Goal: Book appointment/travel/reservation

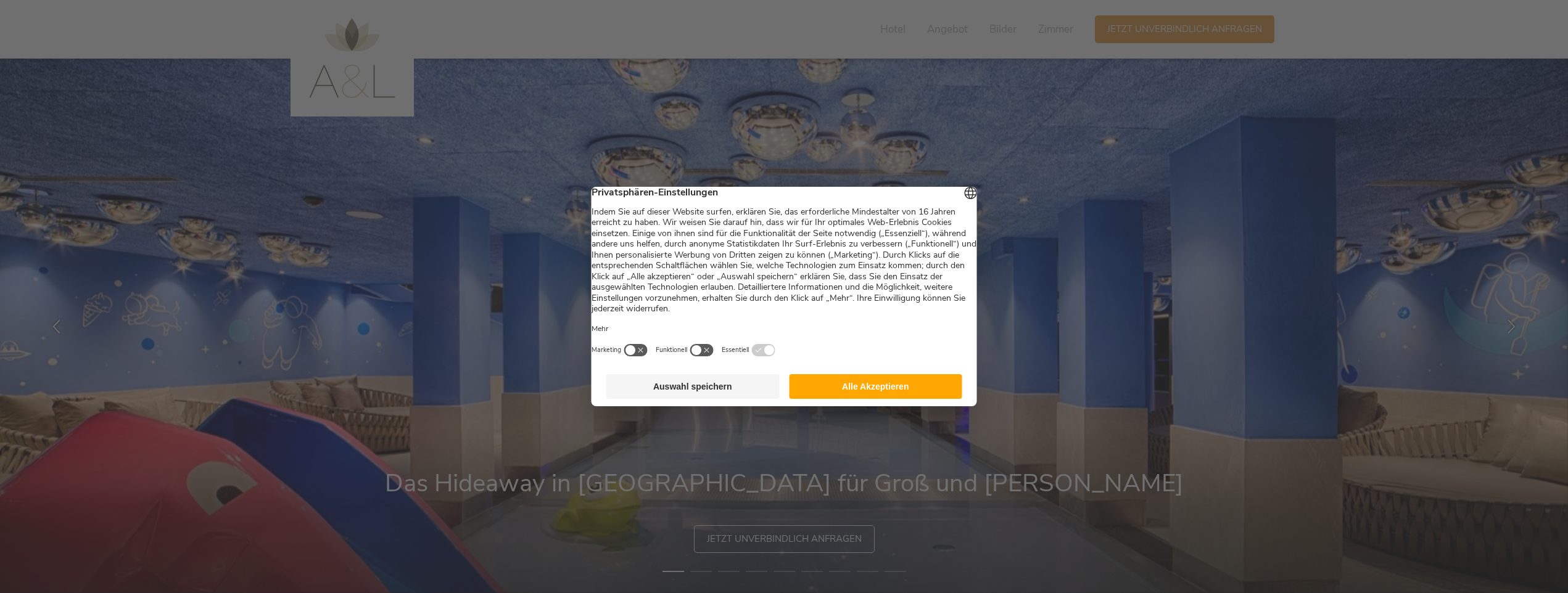
click at [892, 399] on button "Alle Akzeptieren" at bounding box center [875, 386] width 173 height 25
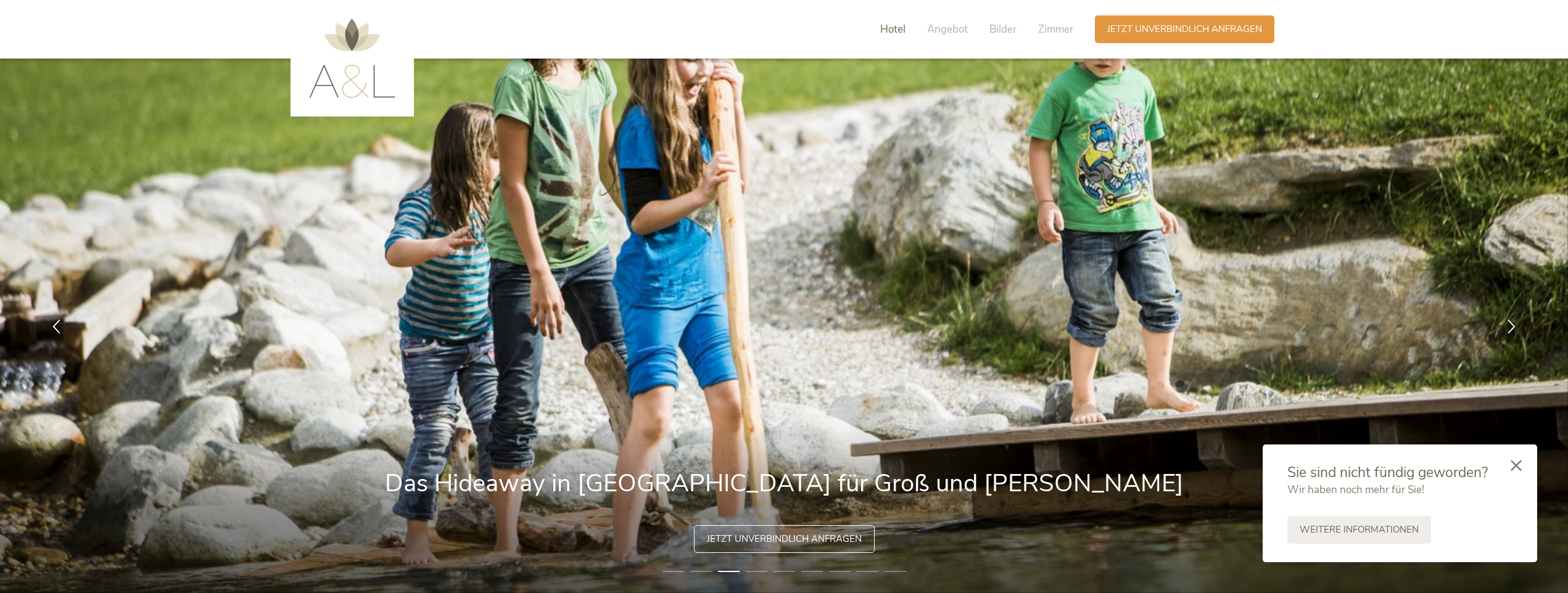
click at [883, 24] on span "Hotel" at bounding box center [893, 29] width 25 height 14
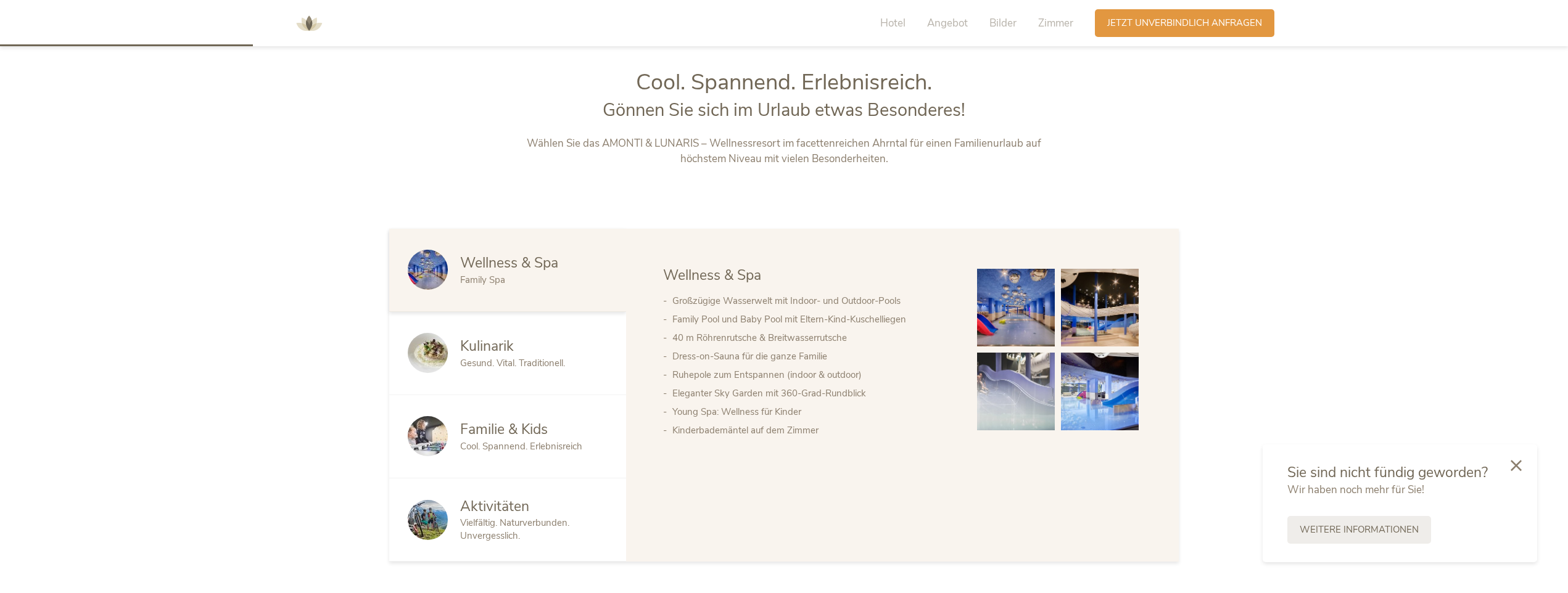
scroll to position [636, 0]
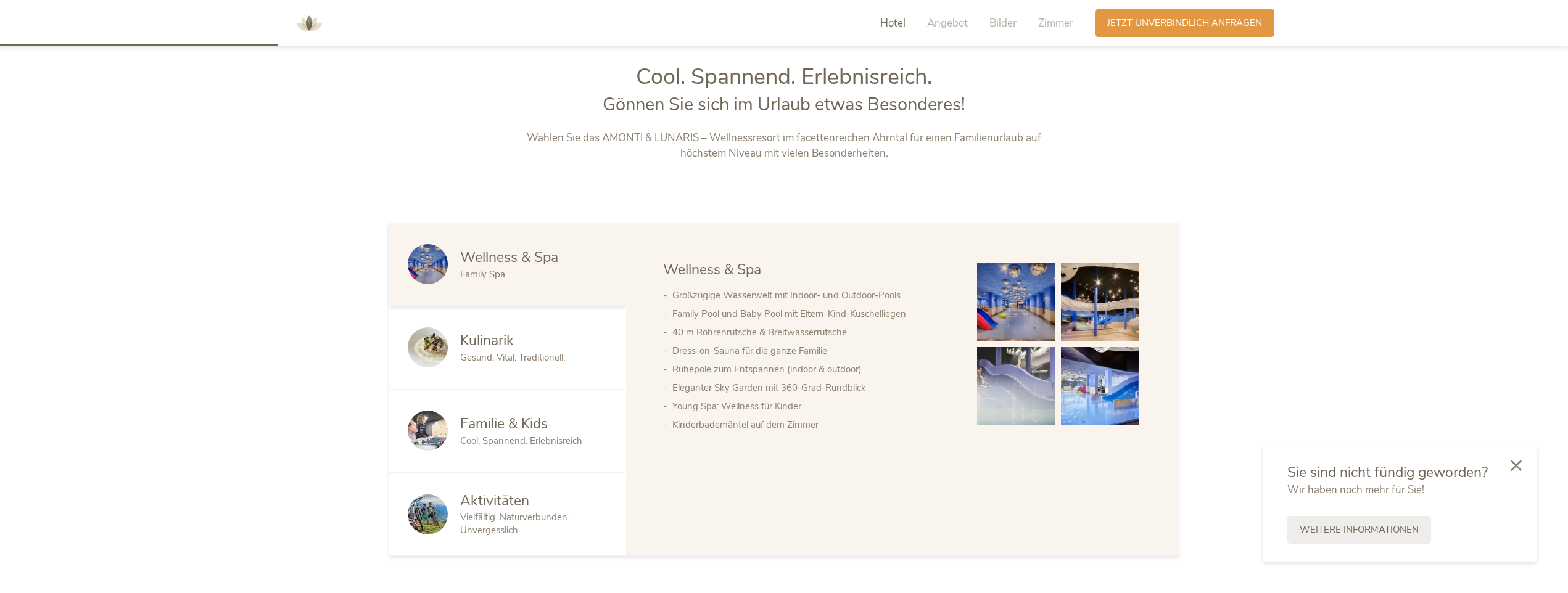
click at [1006, 324] on img at bounding box center [1015, 302] width 78 height 78
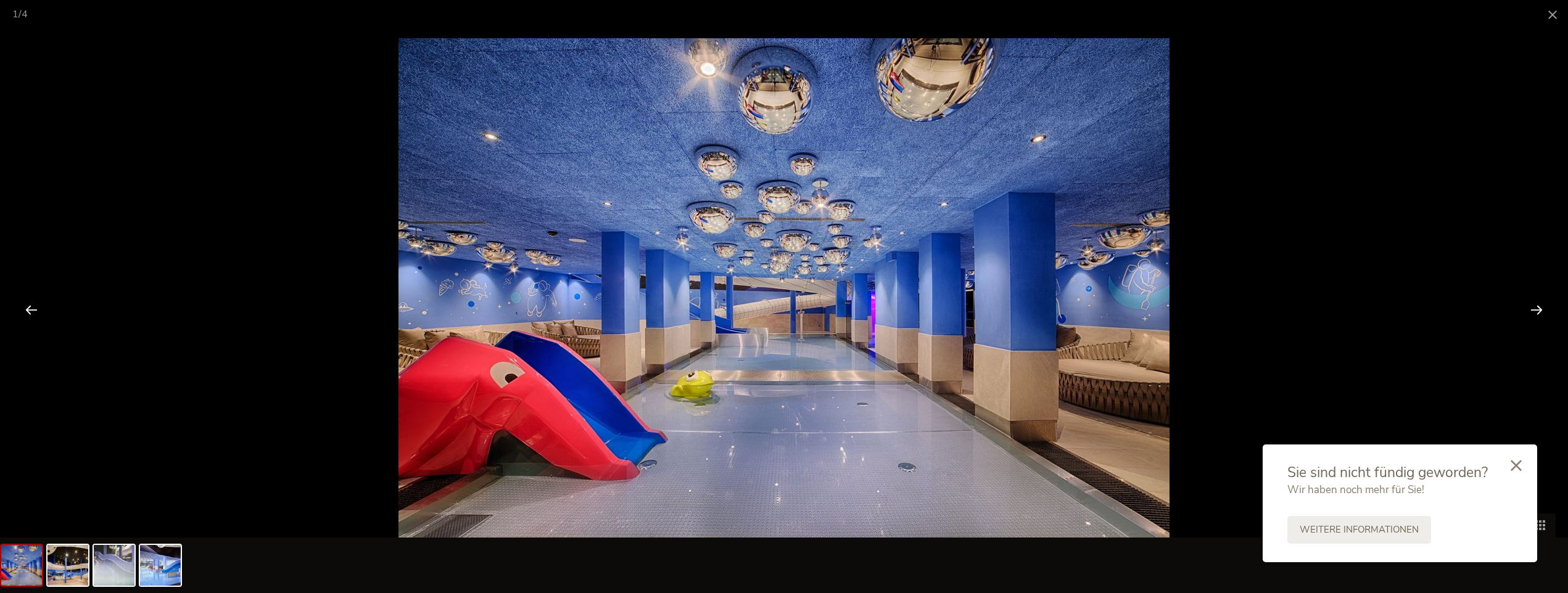
click at [1533, 305] on div at bounding box center [1536, 309] width 38 height 38
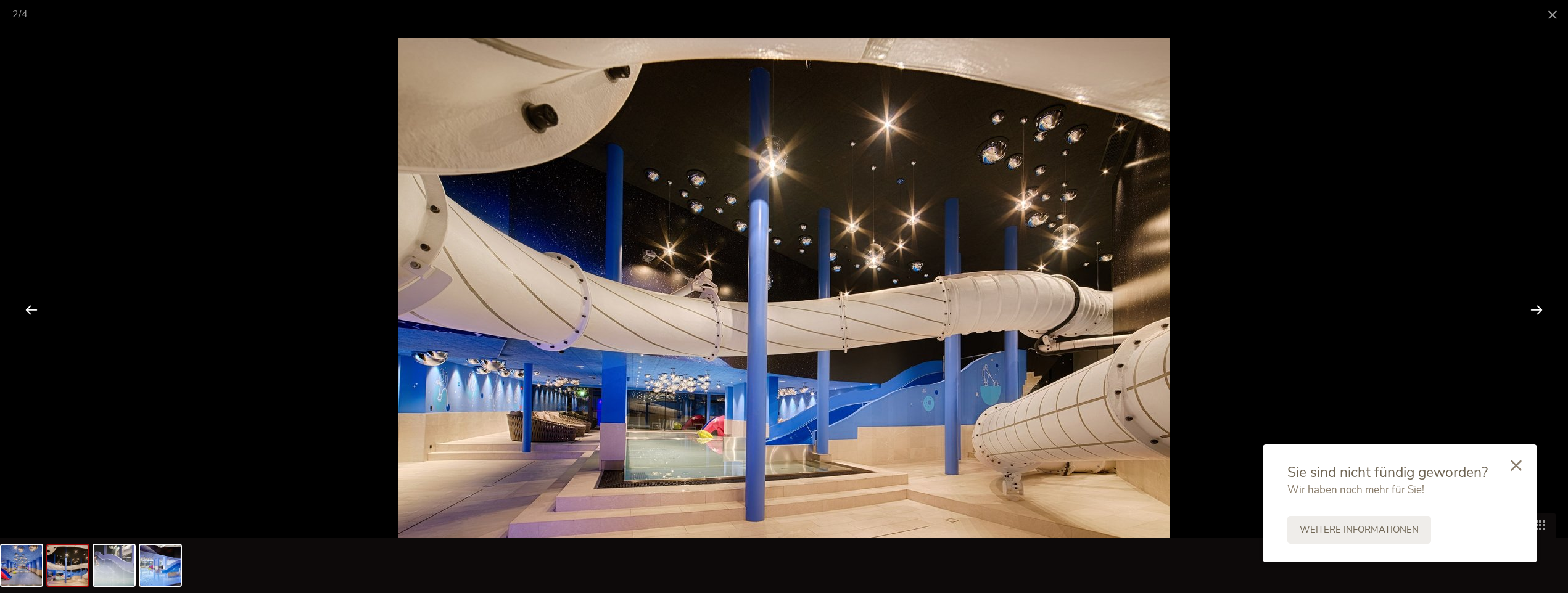
click at [1533, 305] on div at bounding box center [1536, 309] width 38 height 38
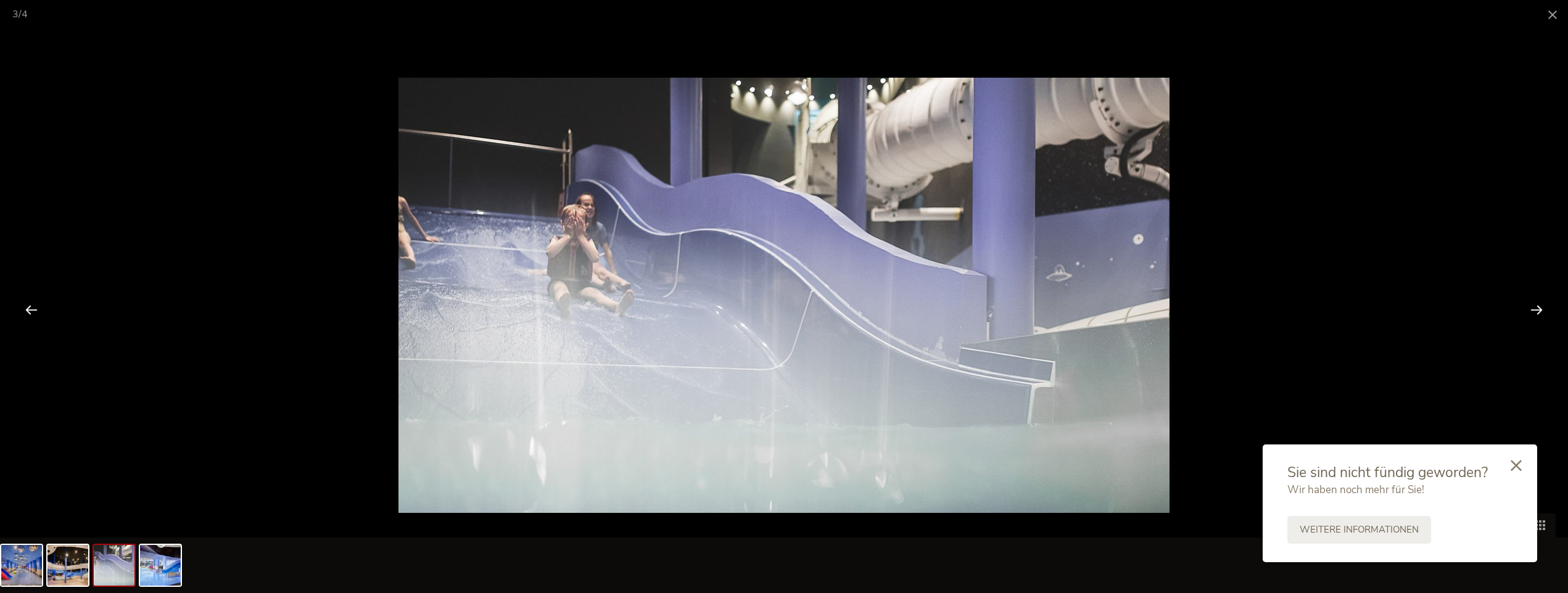
click at [1533, 305] on div at bounding box center [1536, 309] width 38 height 38
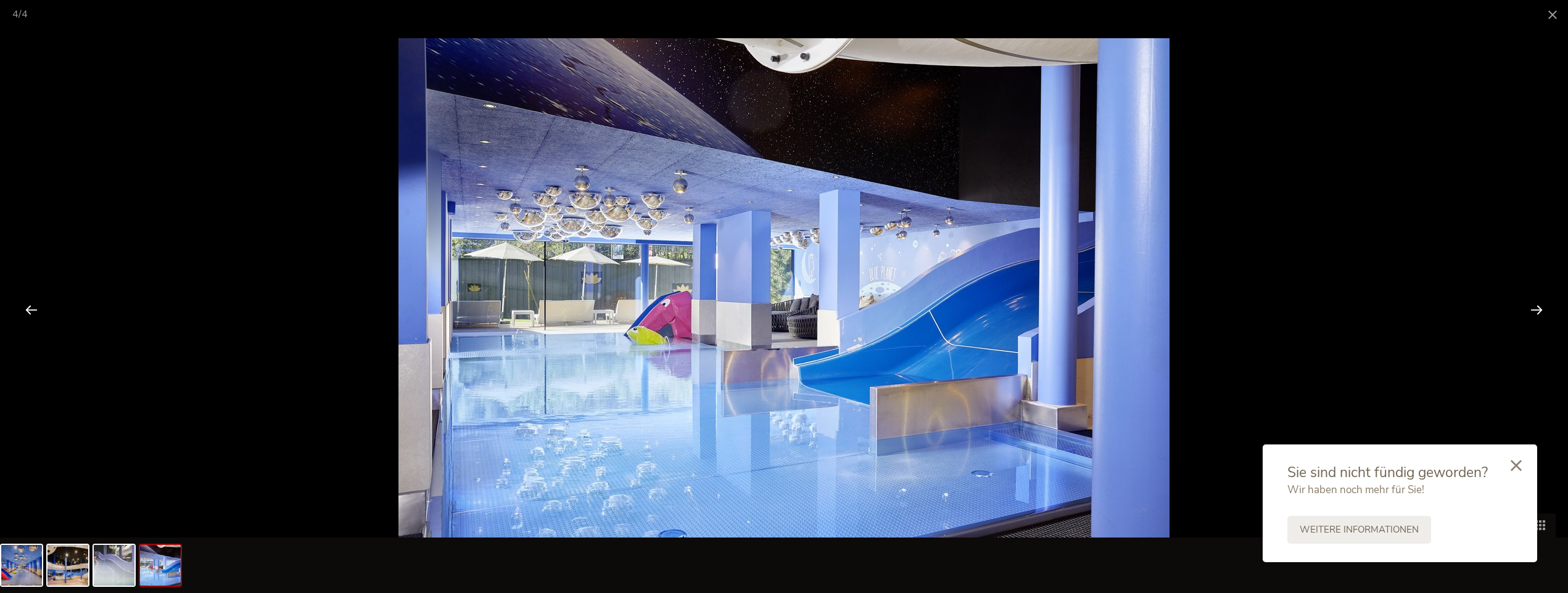
click at [1533, 305] on div at bounding box center [1536, 309] width 38 height 38
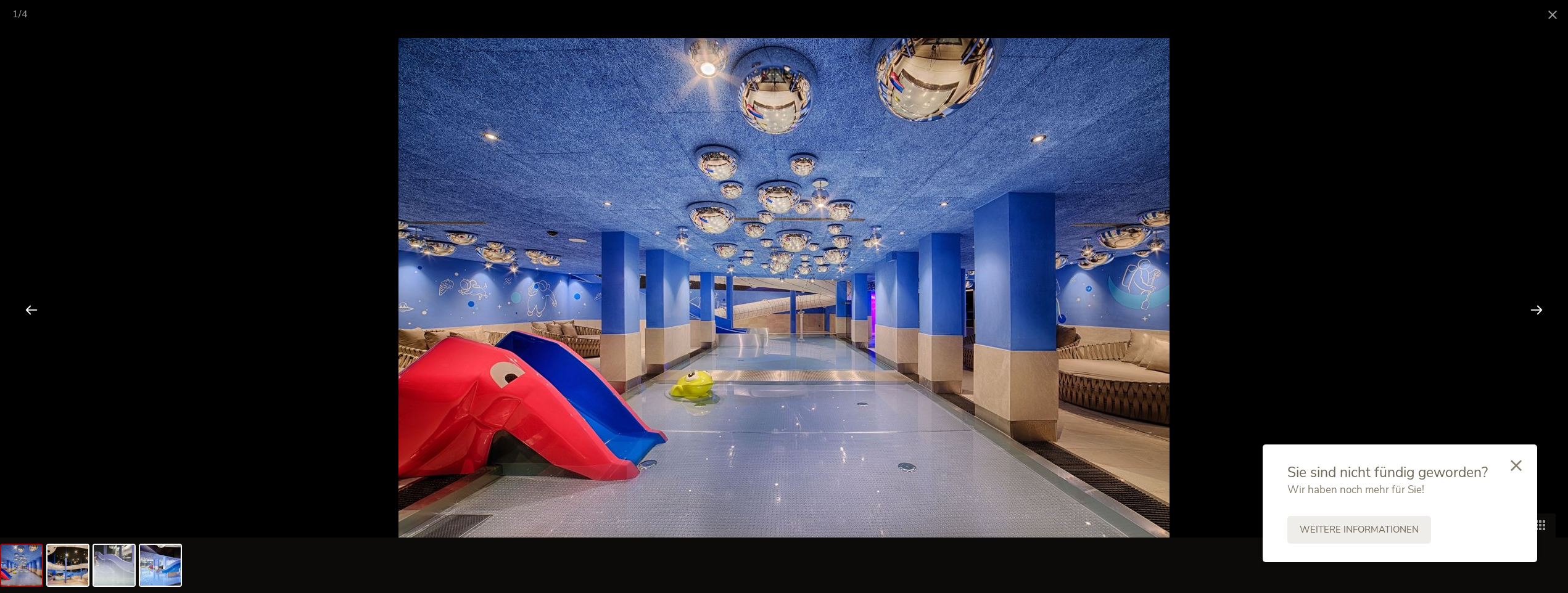
click at [1533, 305] on div at bounding box center [1536, 309] width 38 height 38
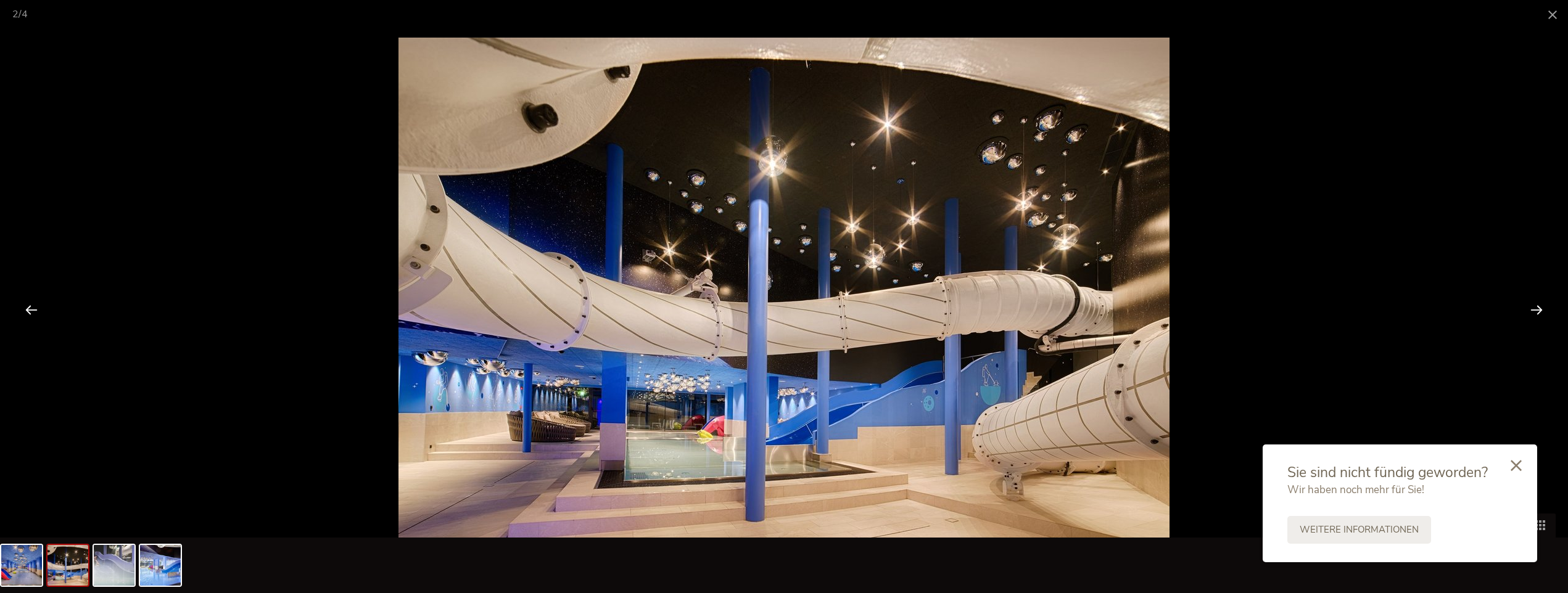
click at [1533, 305] on div at bounding box center [1536, 309] width 38 height 38
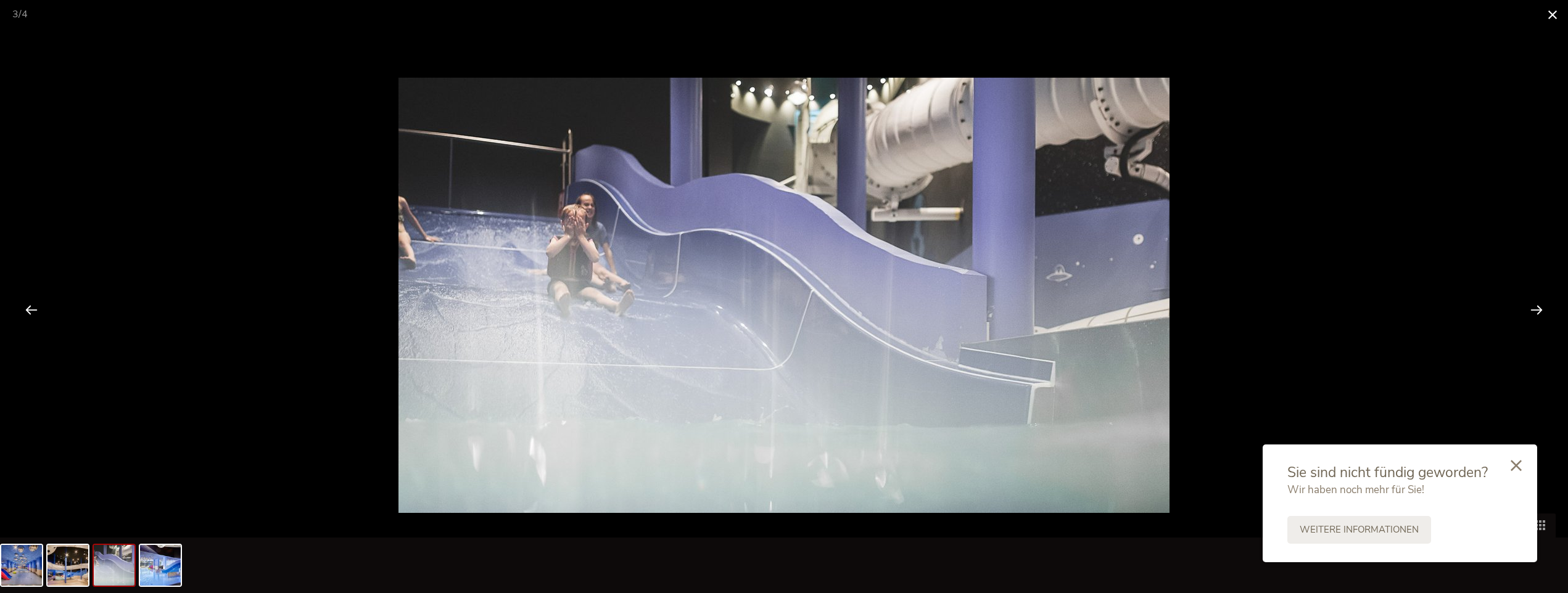
click at [1558, 11] on span at bounding box center [1552, 15] width 31 height 29
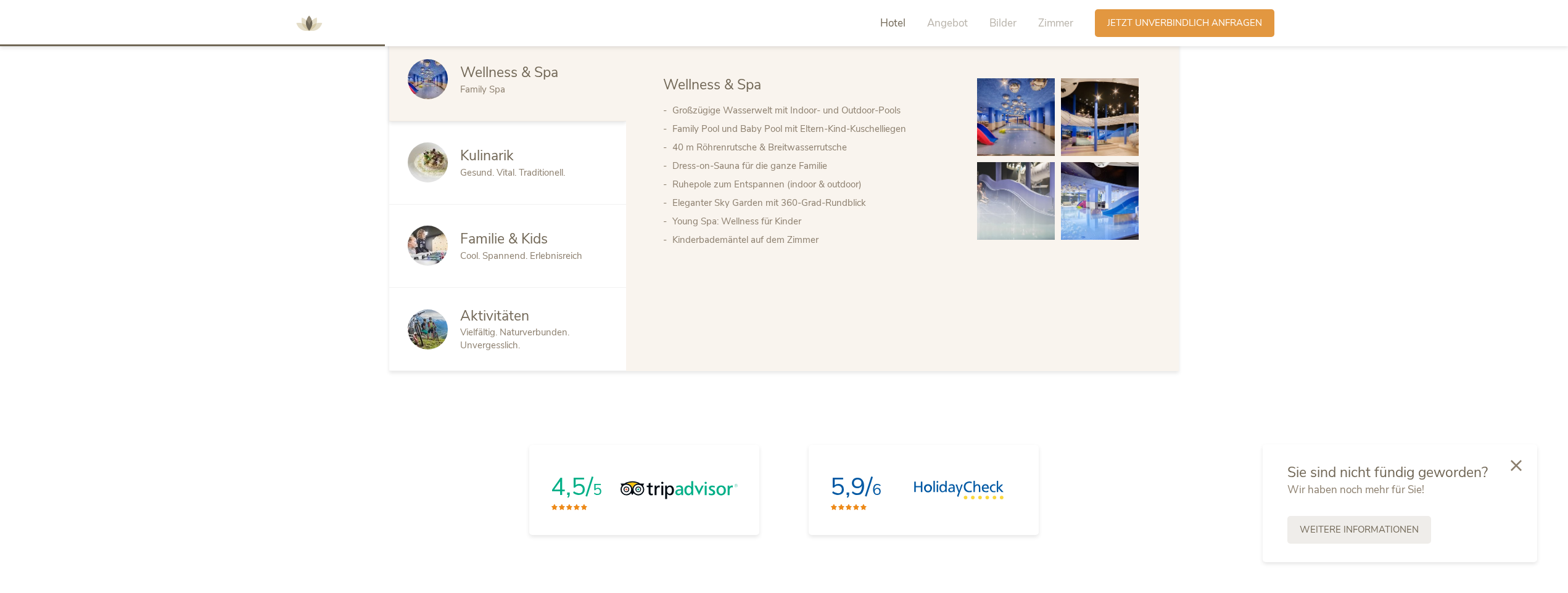
scroll to position [882, 0]
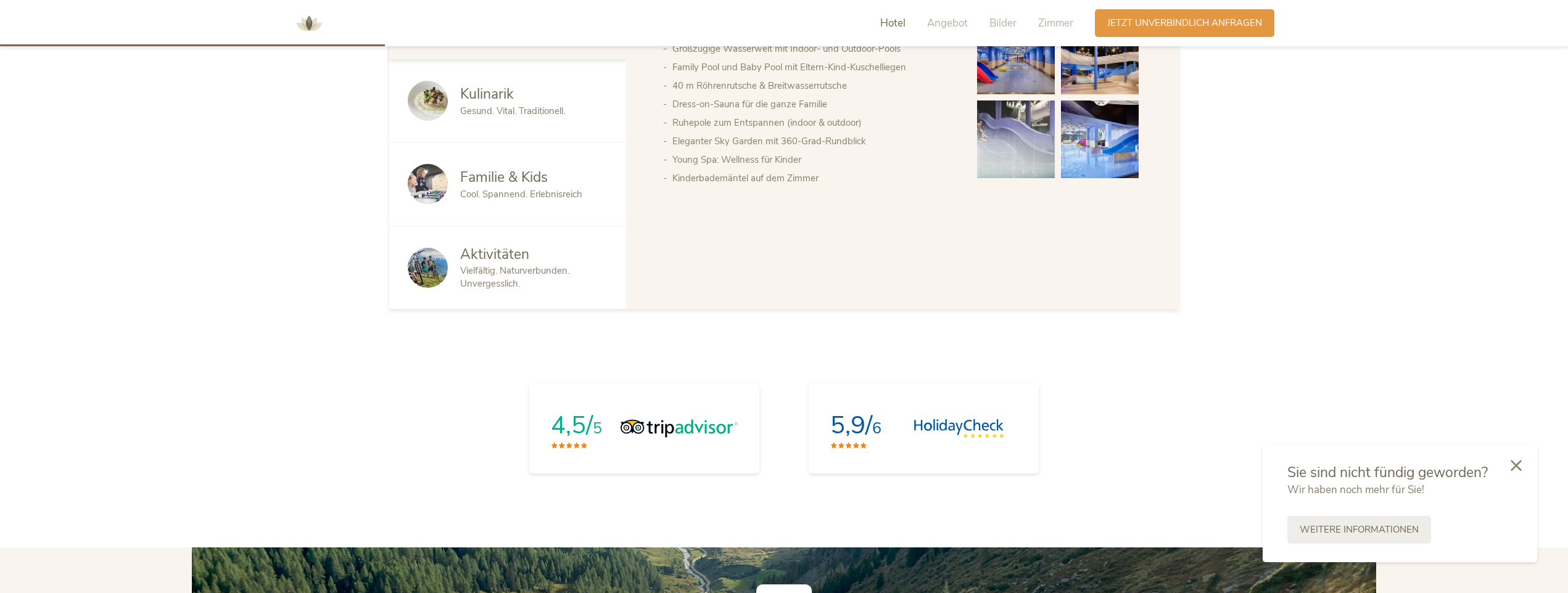
click at [470, 188] on span "Cool. Spannend. Erlebnisreich" at bounding box center [521, 194] width 122 height 12
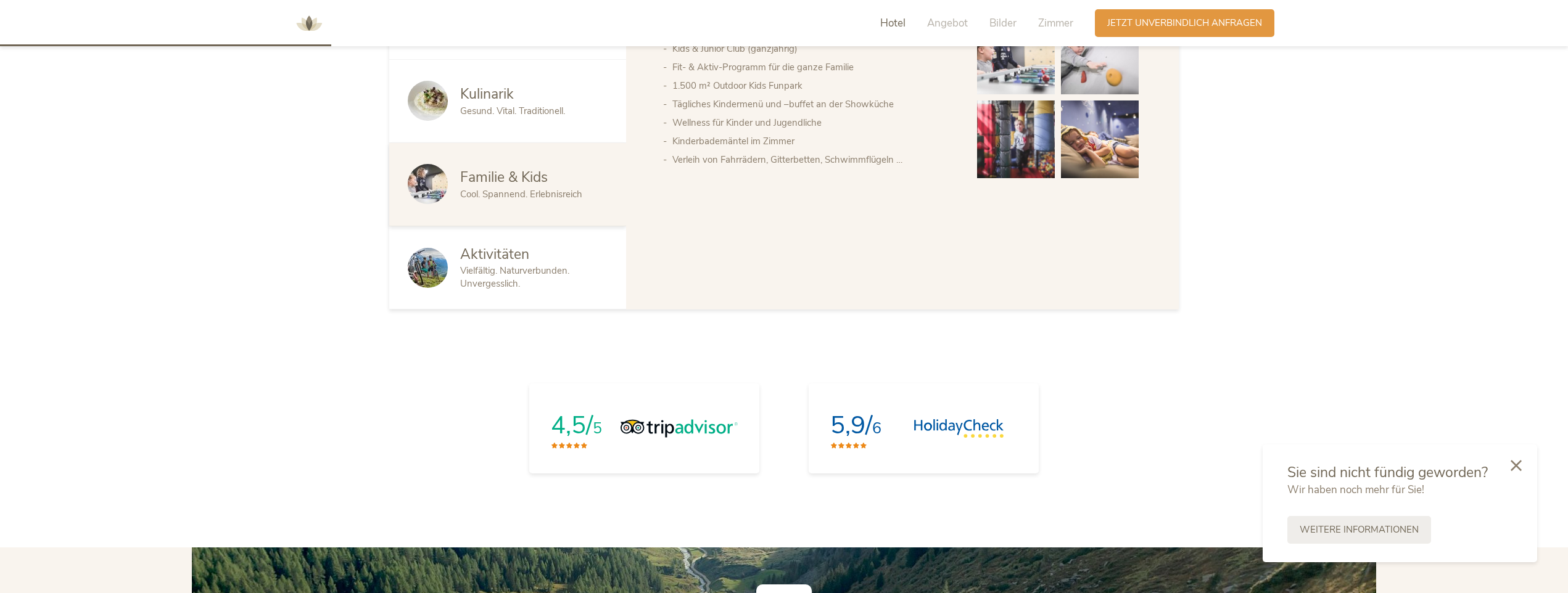
scroll to position [759, 0]
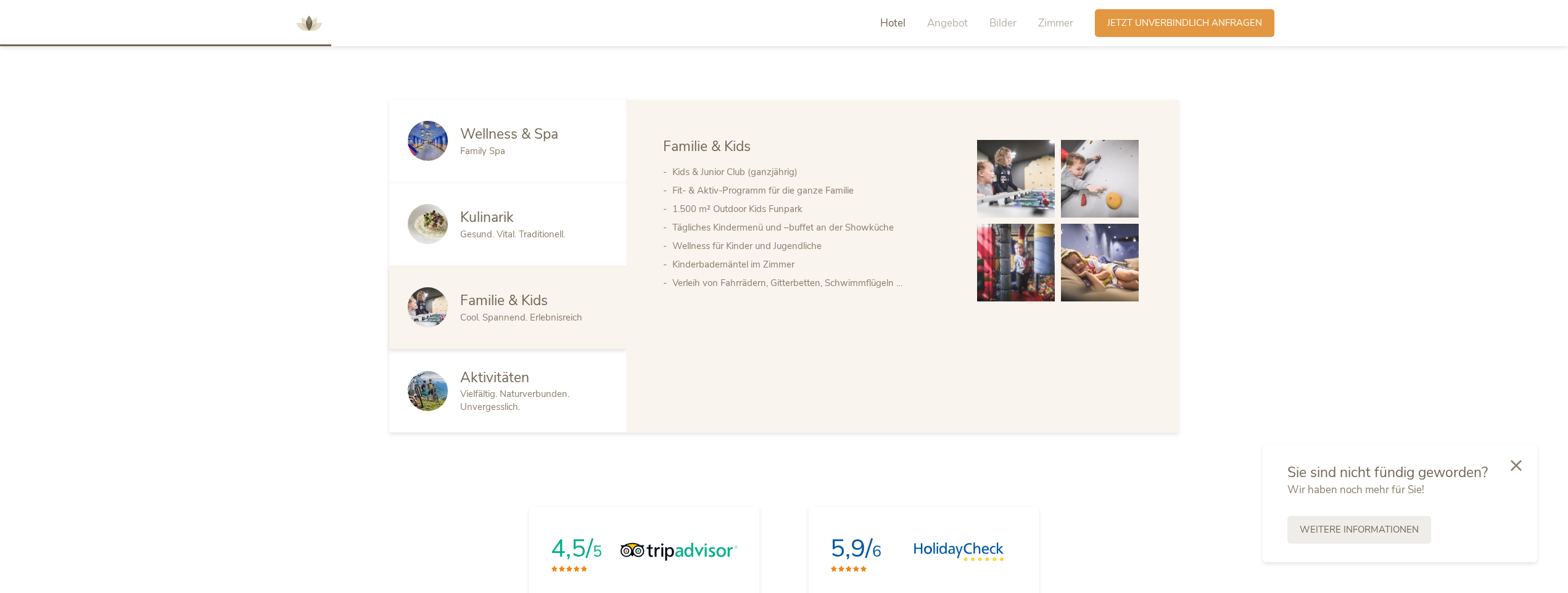
click at [491, 389] on span "Vielfältig. Naturverbunden. Unvergesslich." at bounding box center [515, 401] width 109 height 25
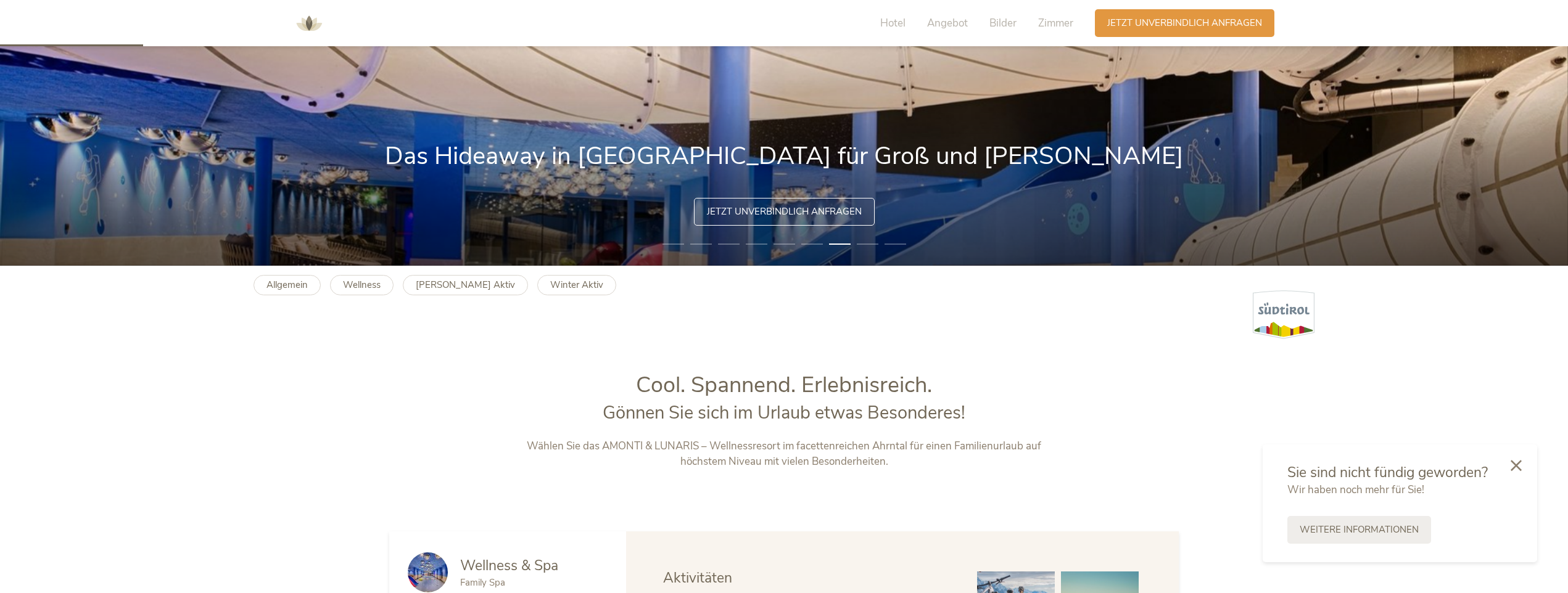
scroll to position [0, 0]
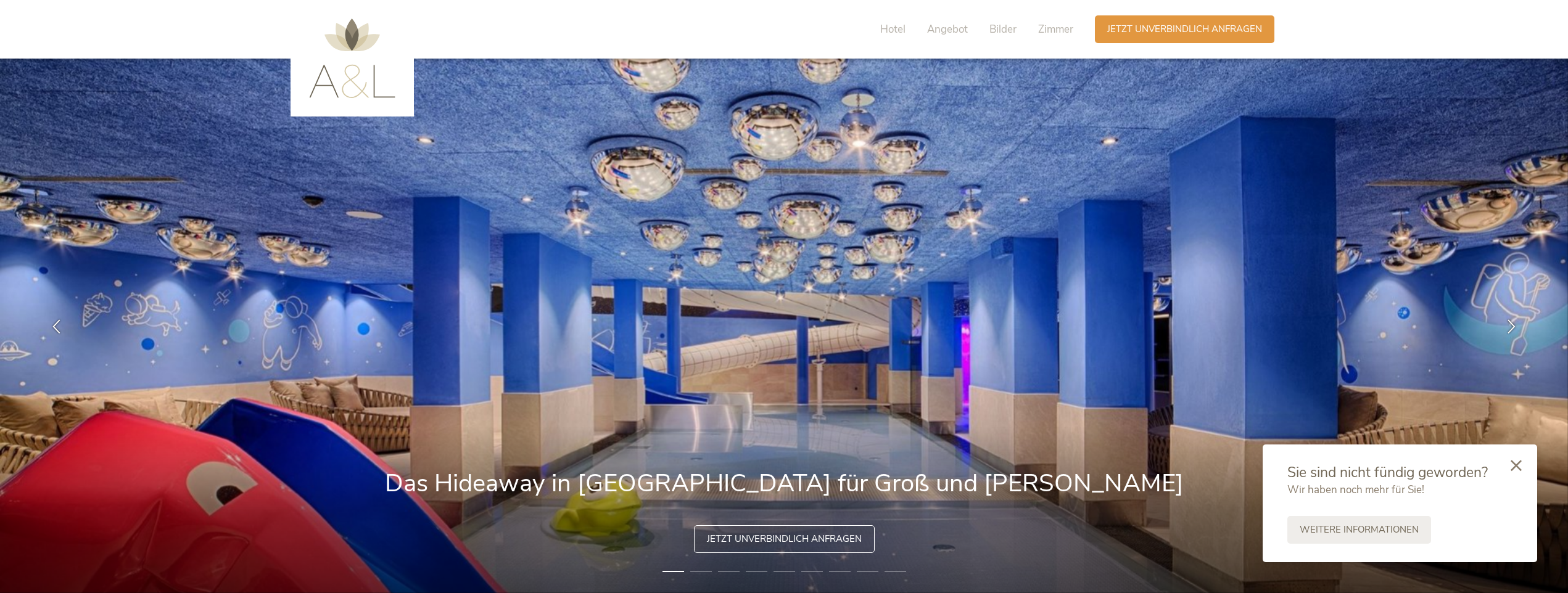
click at [1186, 22] on span "Jetzt unverbindlich anfragen" at bounding box center [1184, 28] width 155 height 13
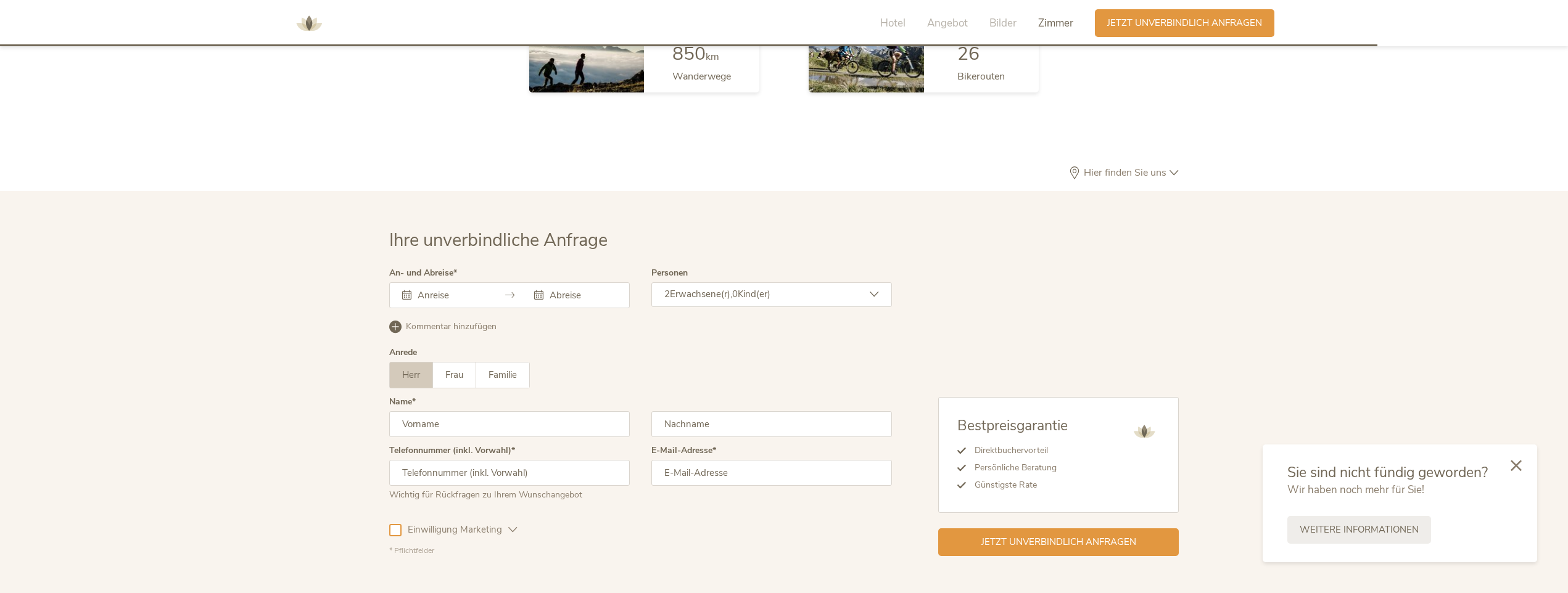
scroll to position [3595, 0]
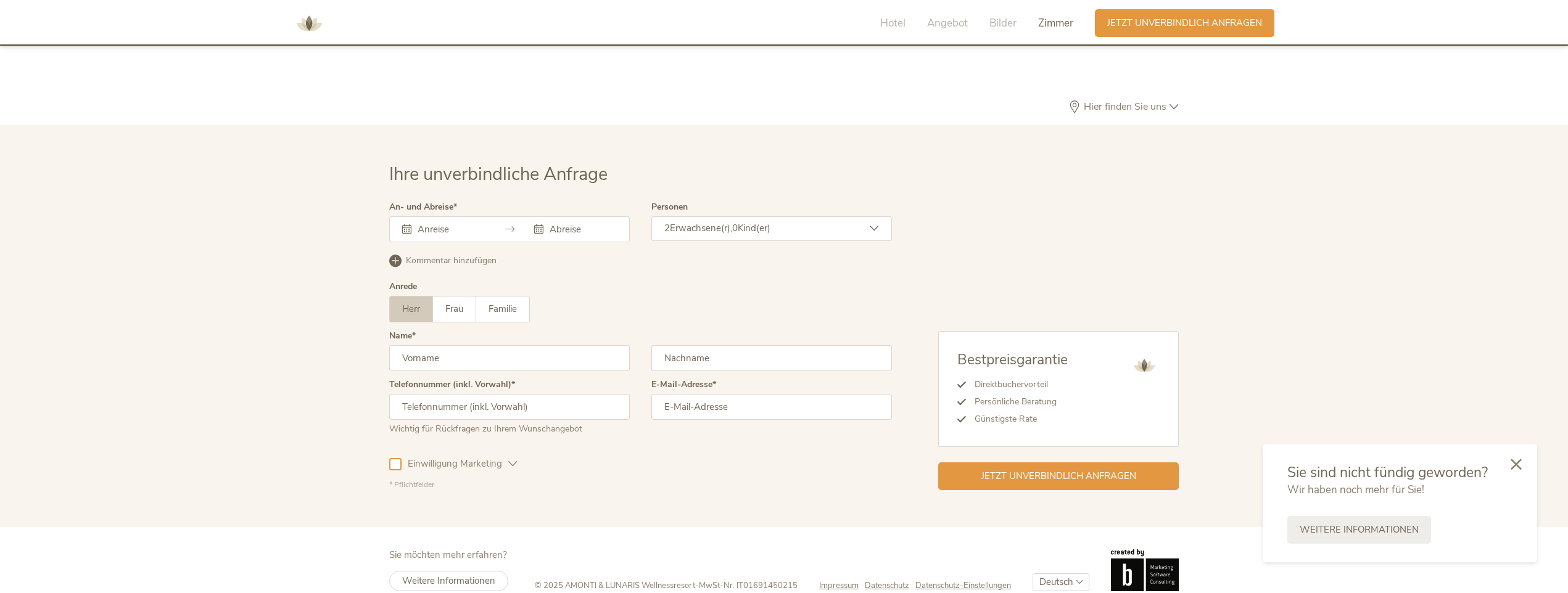
click at [1507, 464] on div at bounding box center [1516, 465] width 42 height 44
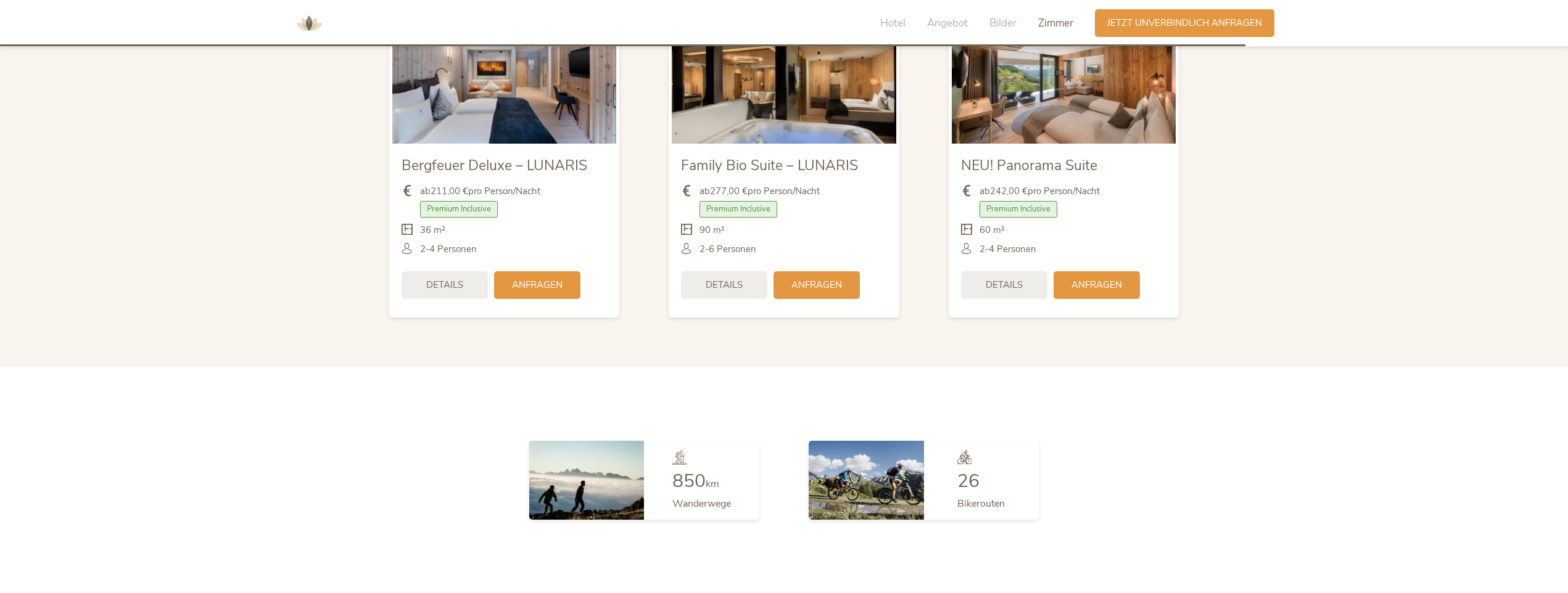
scroll to position [2855, 0]
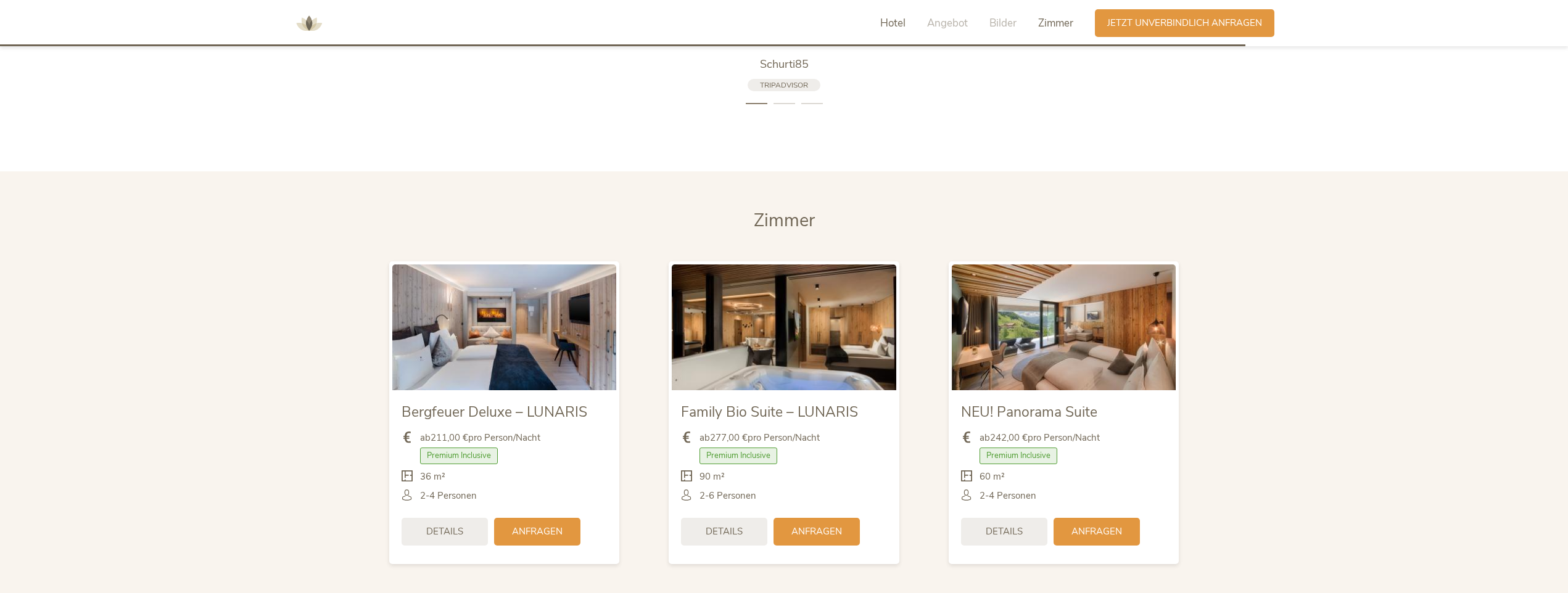
click at [887, 22] on span "Hotel" at bounding box center [893, 23] width 25 height 14
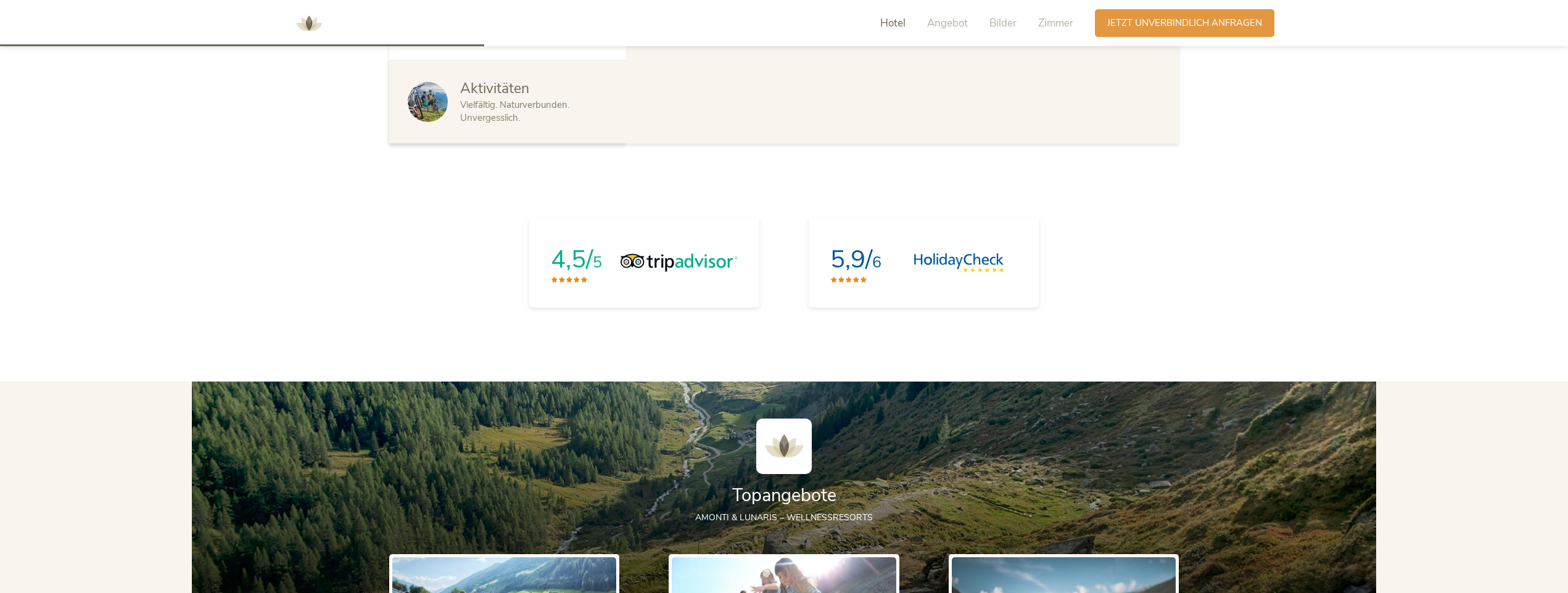
scroll to position [1110, 0]
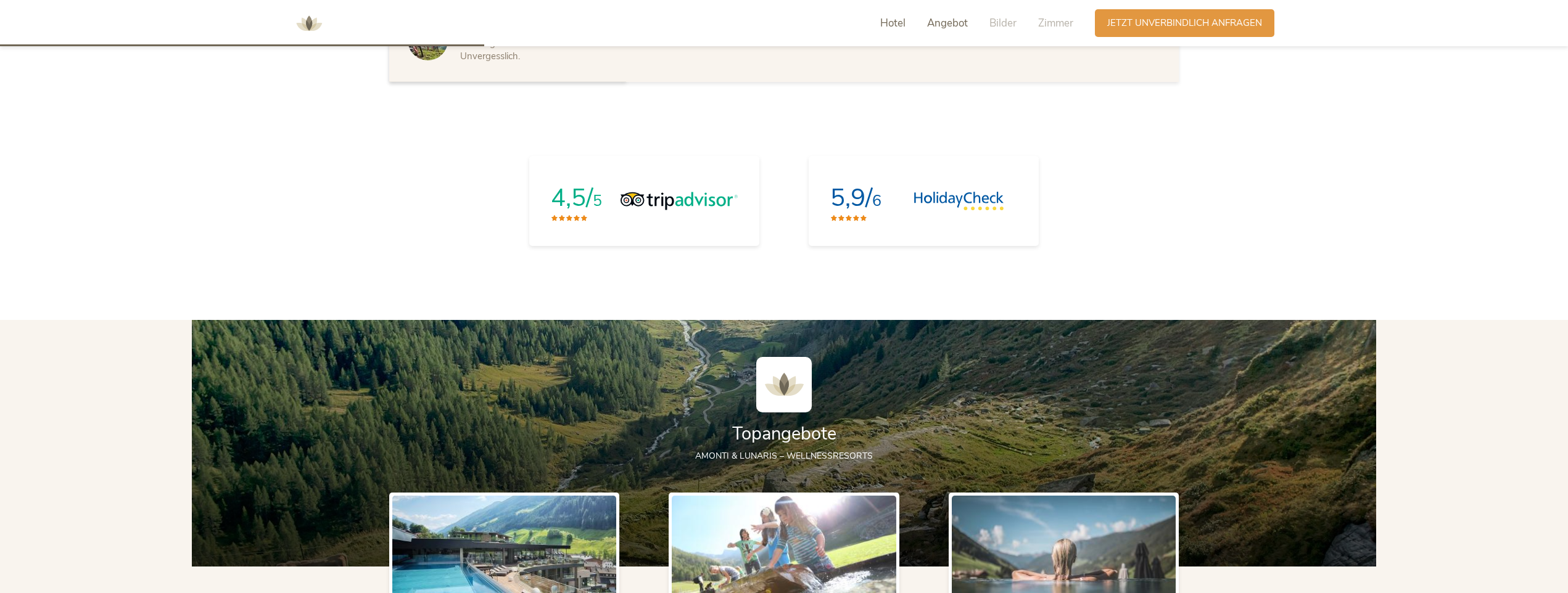
click at [950, 25] on span "Angebot" at bounding box center [948, 23] width 41 height 14
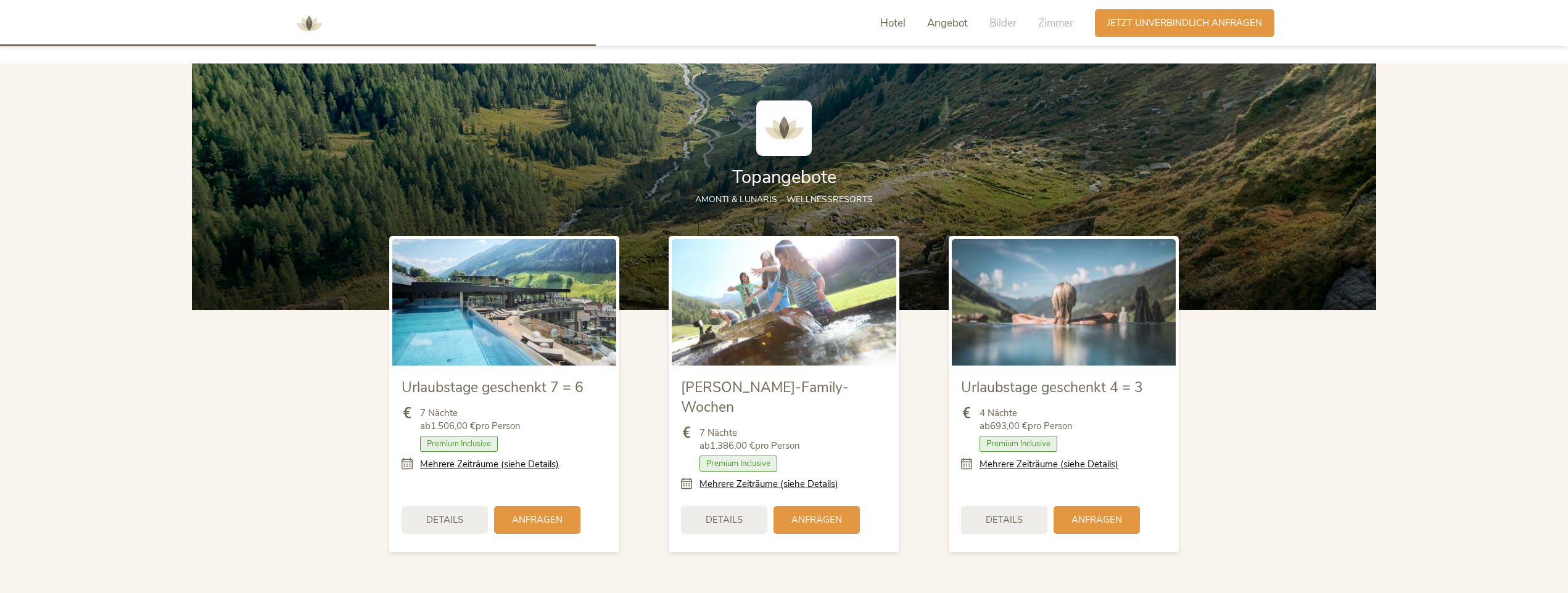
scroll to position [1368, 0]
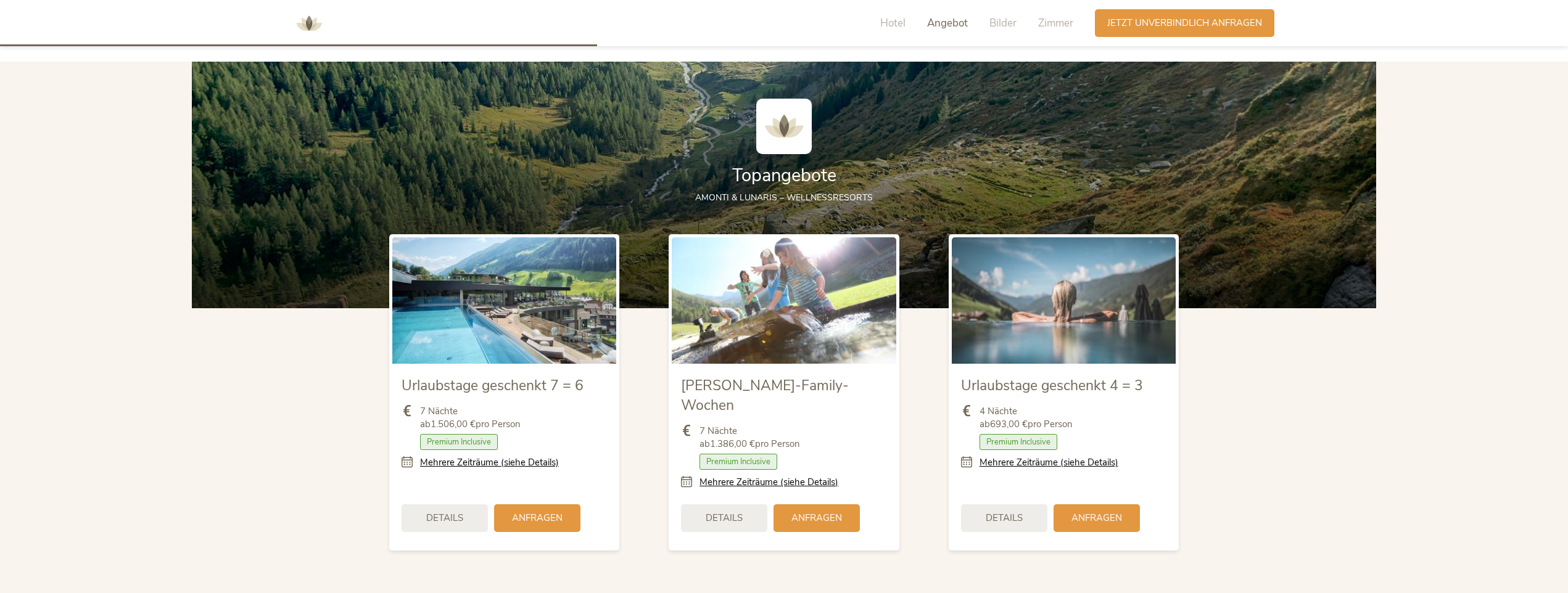
click at [1015, 15] on div "Hotel Angebot Bilder [PERSON_NAME]" at bounding box center [979, 23] width 230 height 28
